Goal: Information Seeking & Learning: Learn about a topic

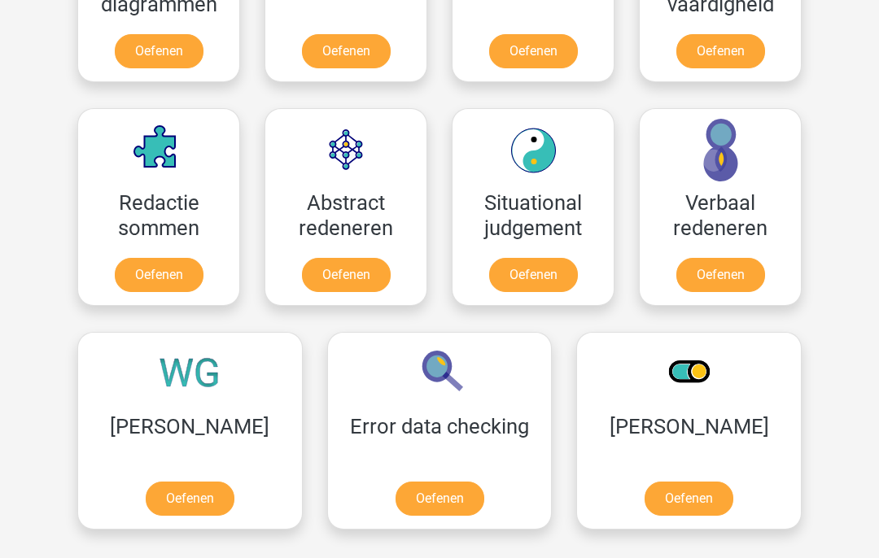
scroll to position [1103, 0]
click at [738, 274] on link "Oefenen" at bounding box center [720, 275] width 89 height 34
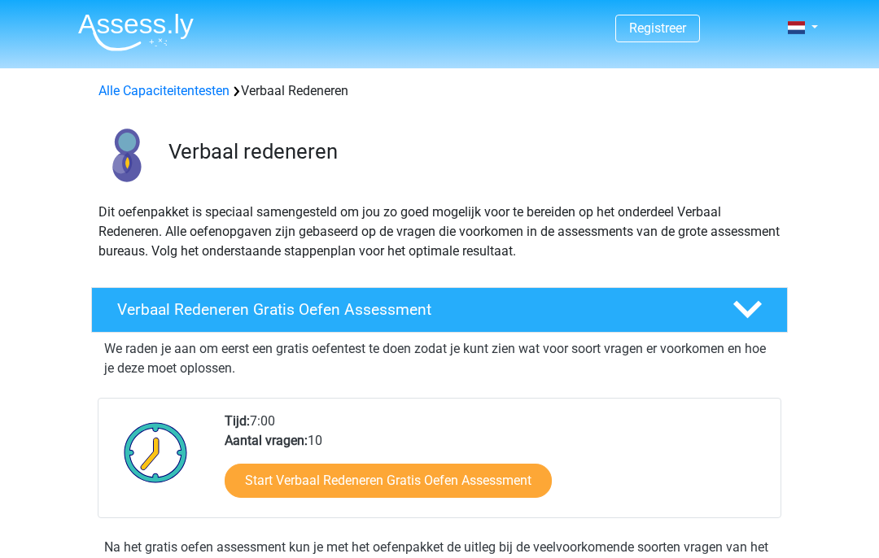
click at [510, 482] on link "Start Verbaal Redeneren Gratis Oefen Assessment" at bounding box center [388, 481] width 327 height 34
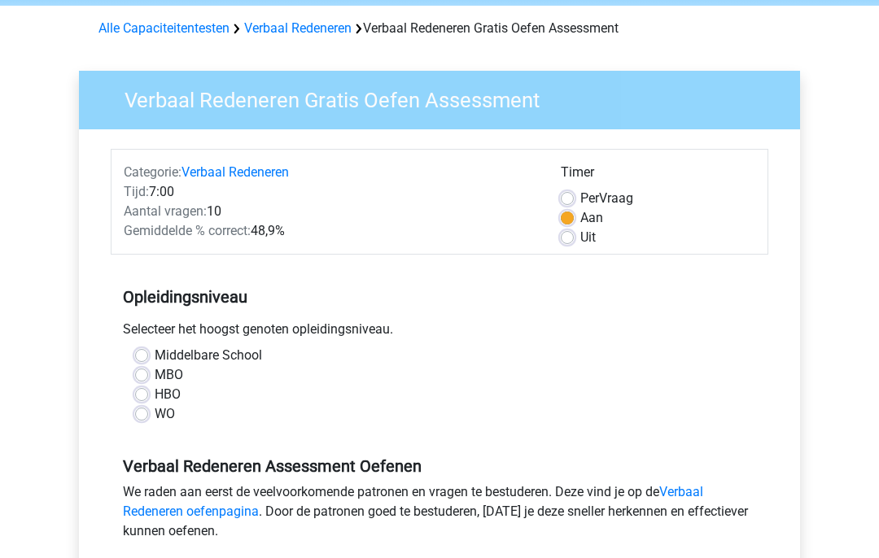
scroll to position [63, 0]
click at [155, 378] on label "MBO" at bounding box center [169, 376] width 28 height 20
click at [147, 378] on input "MBO" at bounding box center [141, 374] width 13 height 16
radio input "true"
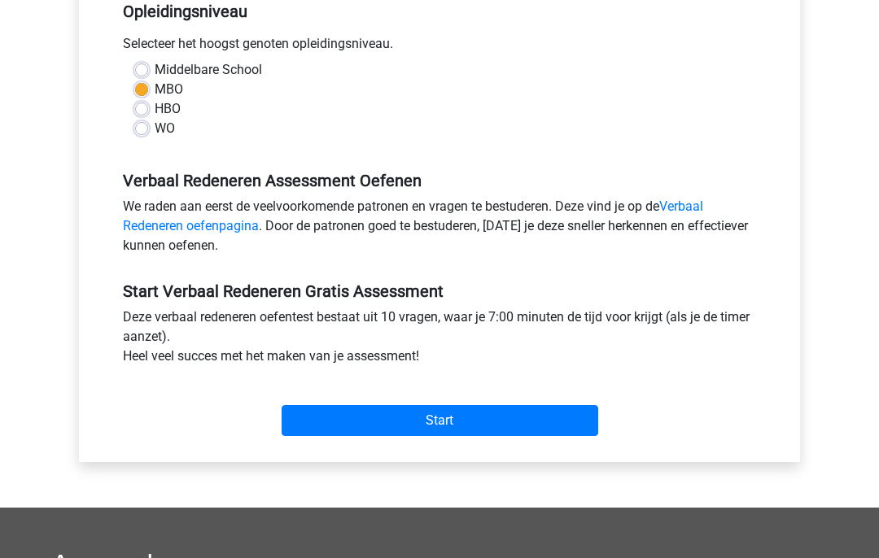
scroll to position [366, 0]
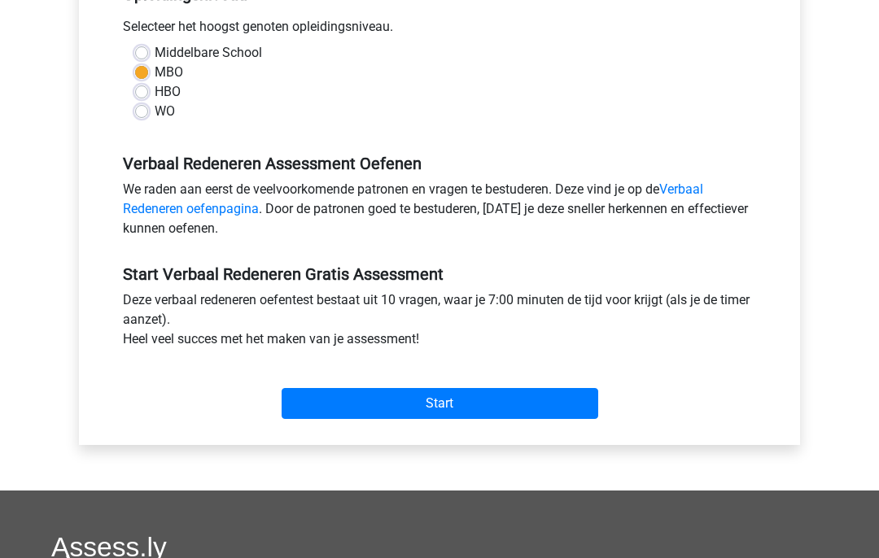
click at [532, 405] on input "Start" at bounding box center [440, 403] width 317 height 31
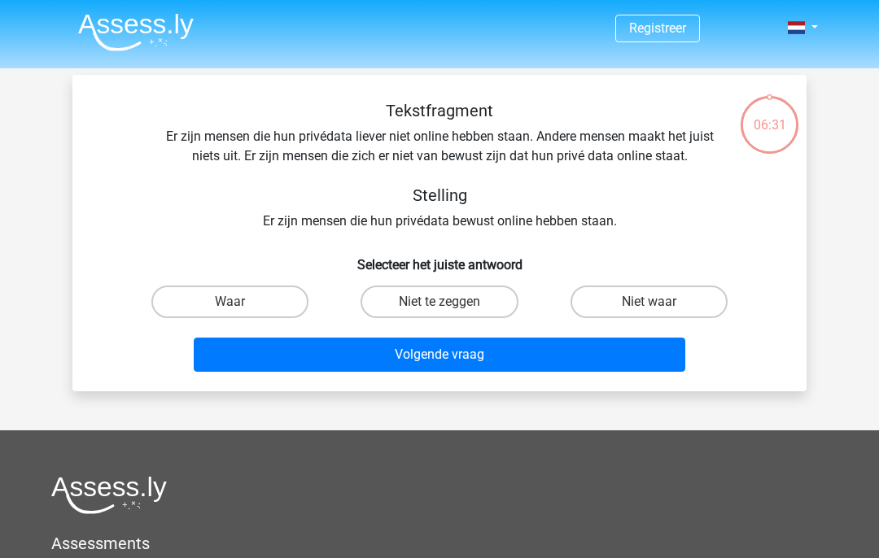
click at [249, 304] on label "Waar" at bounding box center [229, 302] width 157 height 33
click at [241, 304] on input "Waar" at bounding box center [235, 307] width 11 height 11
radio input "true"
click at [469, 361] on button "Volgende vraag" at bounding box center [440, 355] width 492 height 34
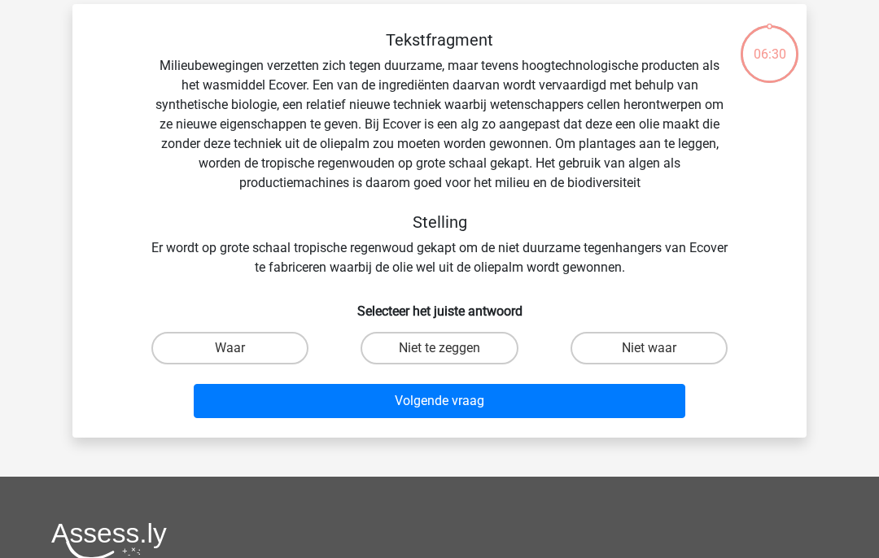
scroll to position [75, 0]
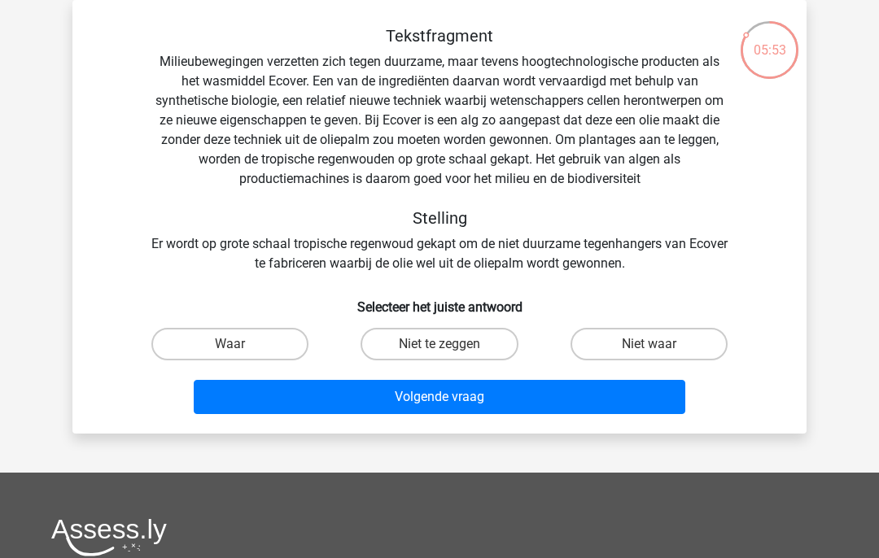
click at [668, 343] on label "Niet waar" at bounding box center [649, 344] width 157 height 33
click at [659, 344] on input "Niet waar" at bounding box center [654, 349] width 11 height 11
radio input "true"
click at [588, 397] on button "Volgende vraag" at bounding box center [440, 397] width 492 height 34
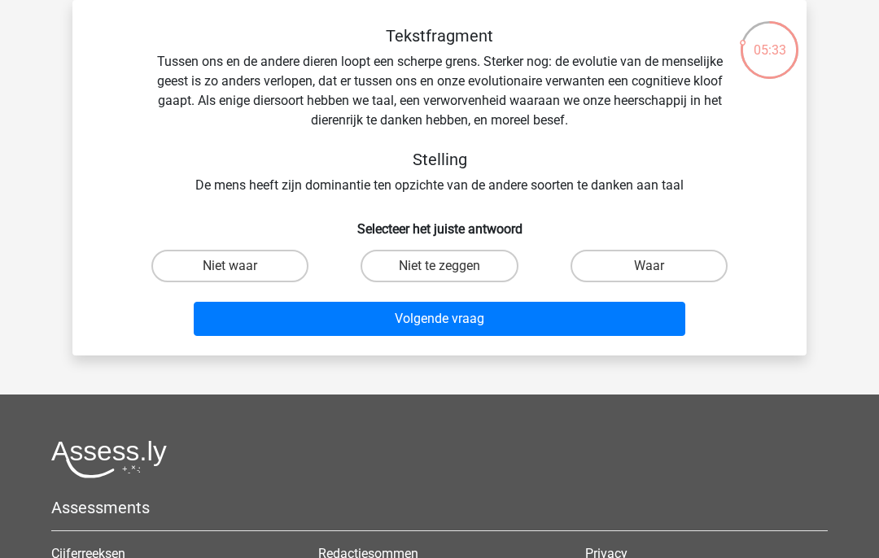
click at [675, 267] on label "Waar" at bounding box center [649, 266] width 157 height 33
click at [659, 267] on input "Waar" at bounding box center [654, 271] width 11 height 11
radio input "true"
click at [595, 320] on button "Volgende vraag" at bounding box center [440, 319] width 492 height 34
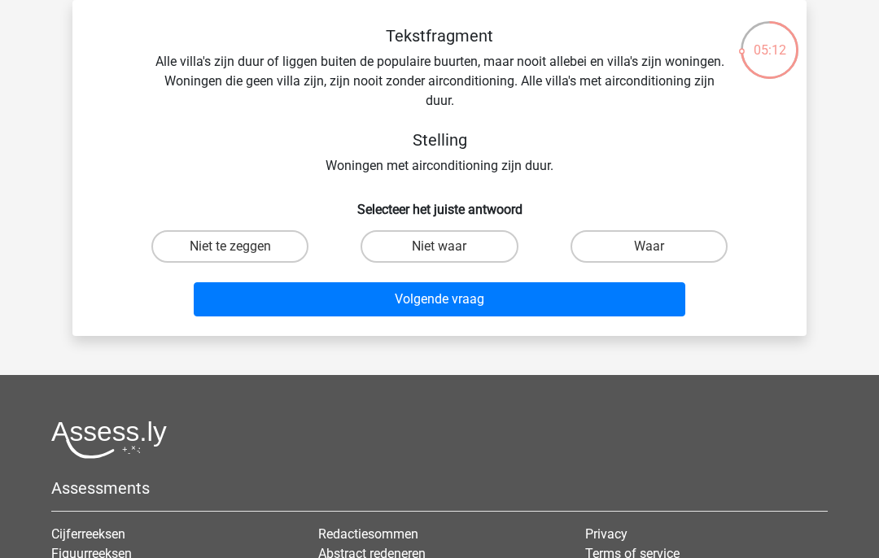
click at [471, 247] on label "Niet waar" at bounding box center [439, 246] width 157 height 33
click at [450, 247] on input "Niet waar" at bounding box center [445, 252] width 11 height 11
radio input "true"
click at [563, 301] on button "Volgende vraag" at bounding box center [440, 299] width 492 height 34
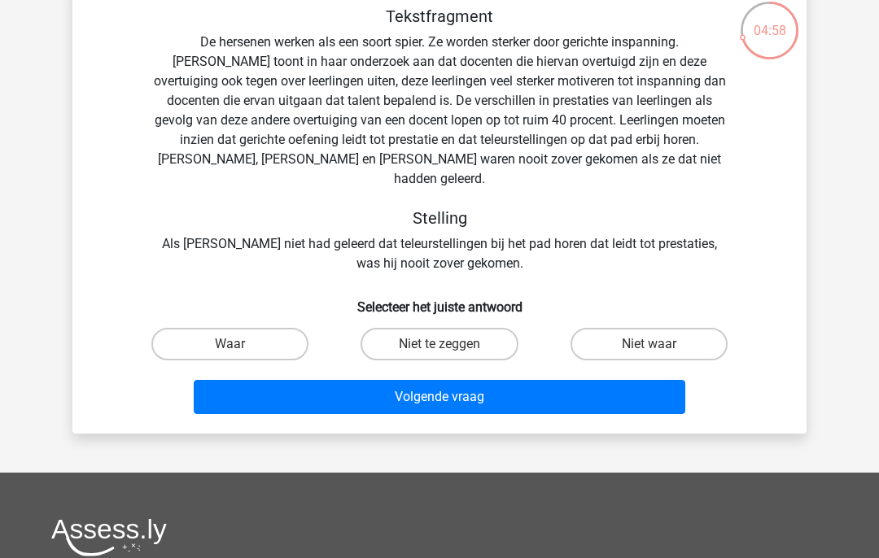
scroll to position [0, 0]
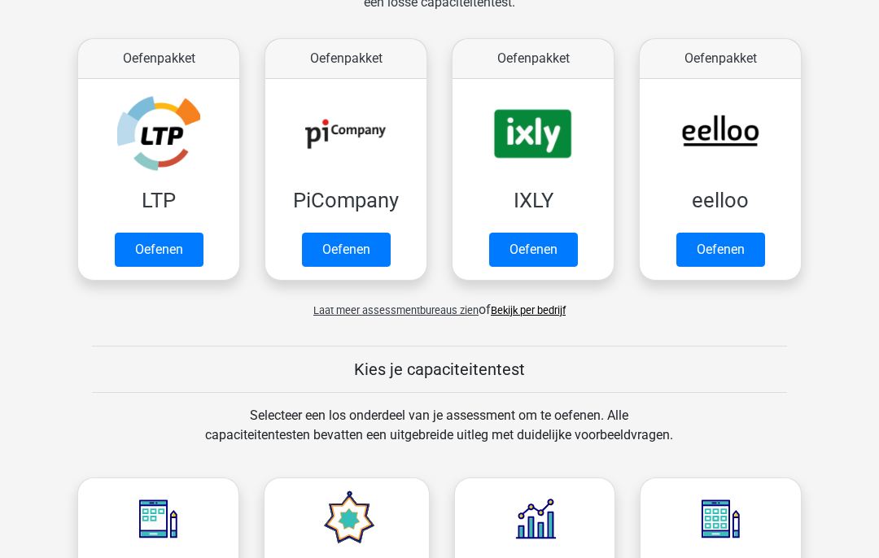
scroll to position [278, 0]
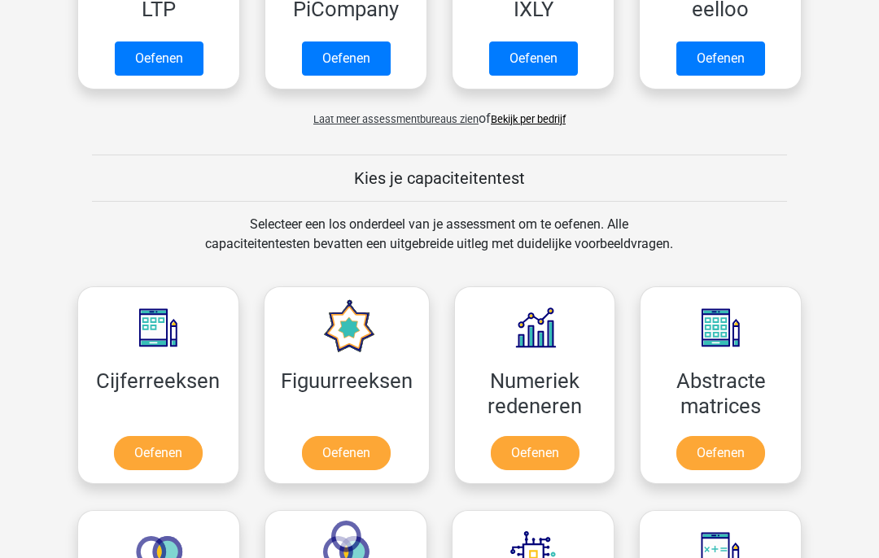
scroll to position [433, 0]
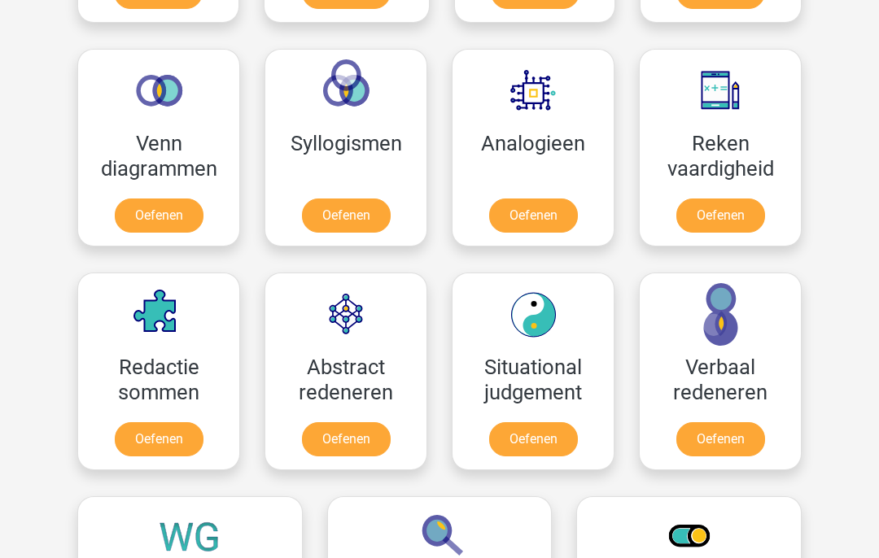
scroll to position [902, 0]
